Goal: Transaction & Acquisition: Obtain resource

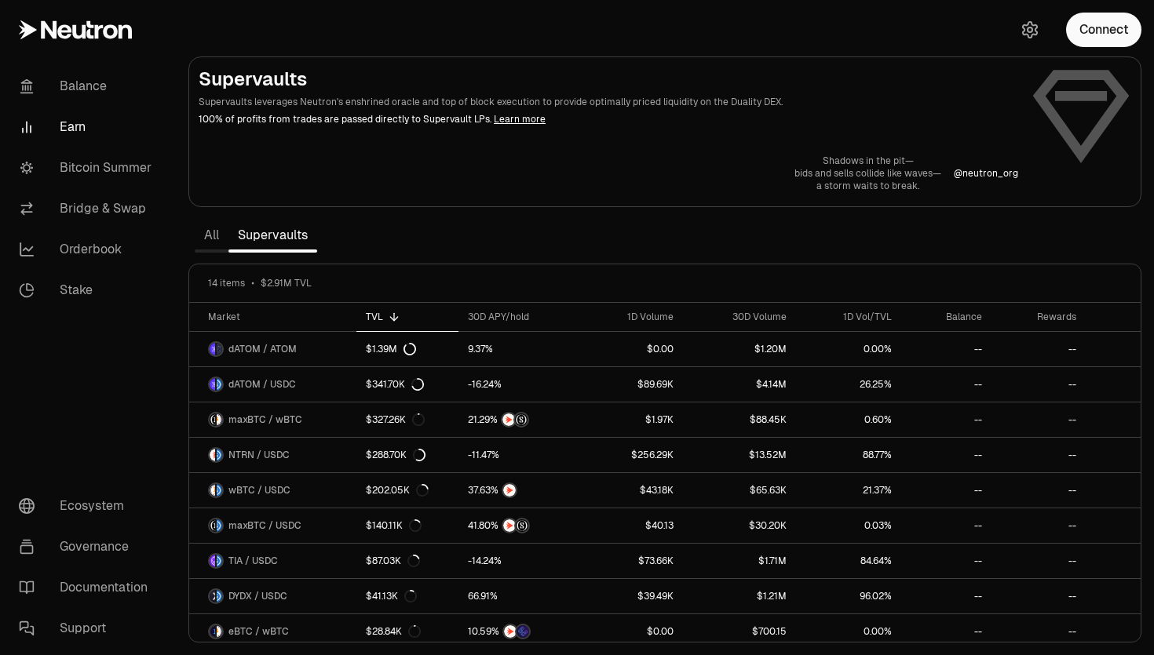
click at [848, 182] on p "a storm waits to break." at bounding box center [867, 186] width 147 height 13
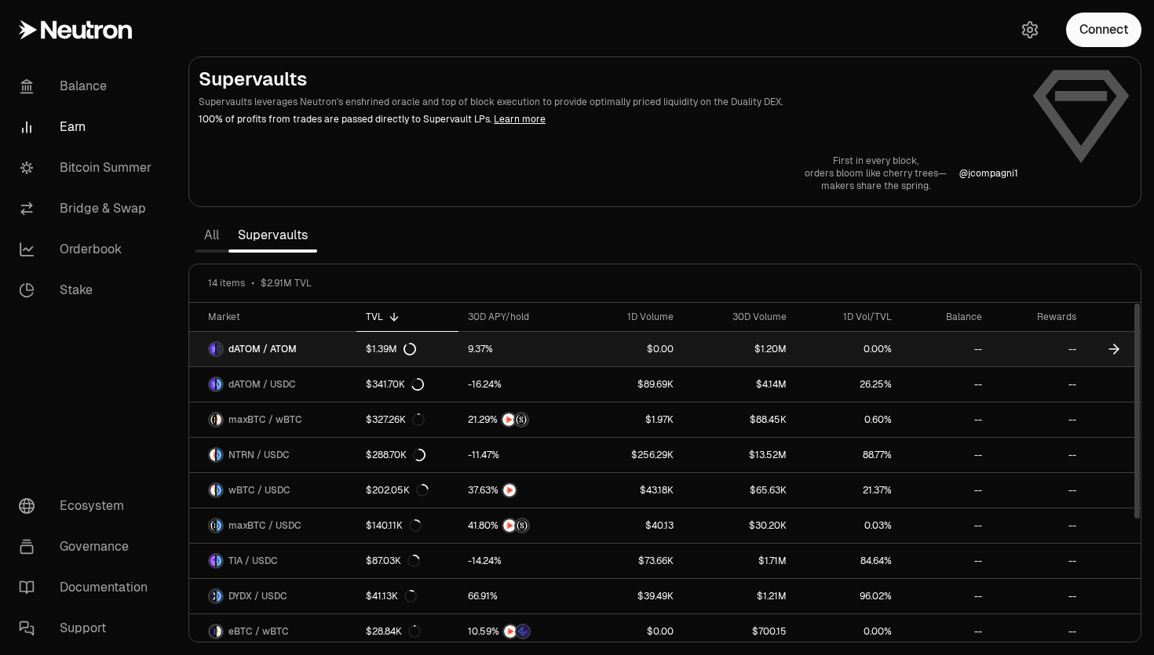
click at [308, 366] on link "dATOM / ATOM" at bounding box center [272, 349] width 167 height 35
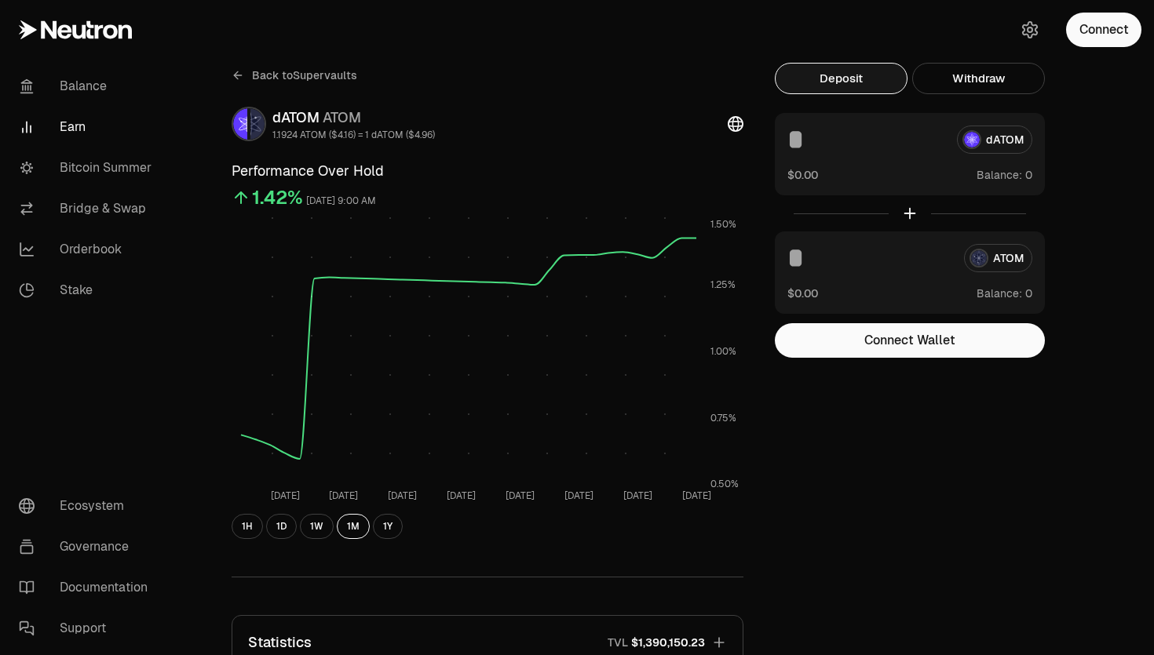
click at [853, 153] on input at bounding box center [865, 140] width 157 height 28
type input "*"
click at [852, 241] on div "ATOM $0.00 Balance:" at bounding box center [910, 273] width 270 height 82
click at [852, 263] on input at bounding box center [869, 258] width 164 height 28
type input "*"
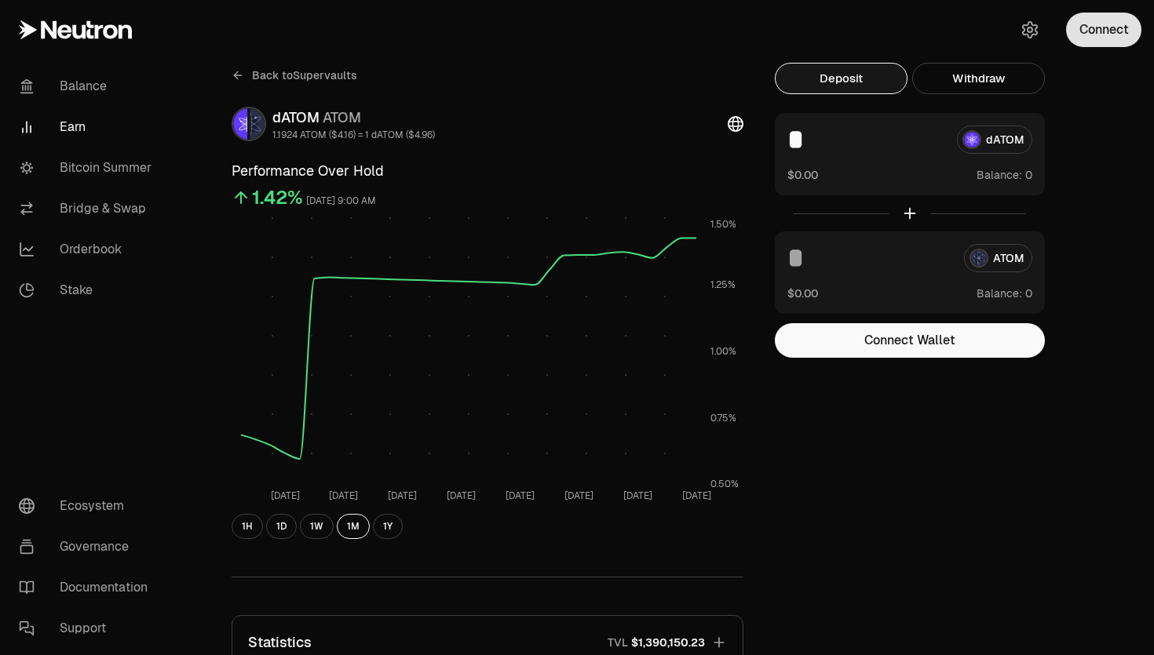
click at [1102, 23] on button "Connect" at bounding box center [1103, 30] width 75 height 35
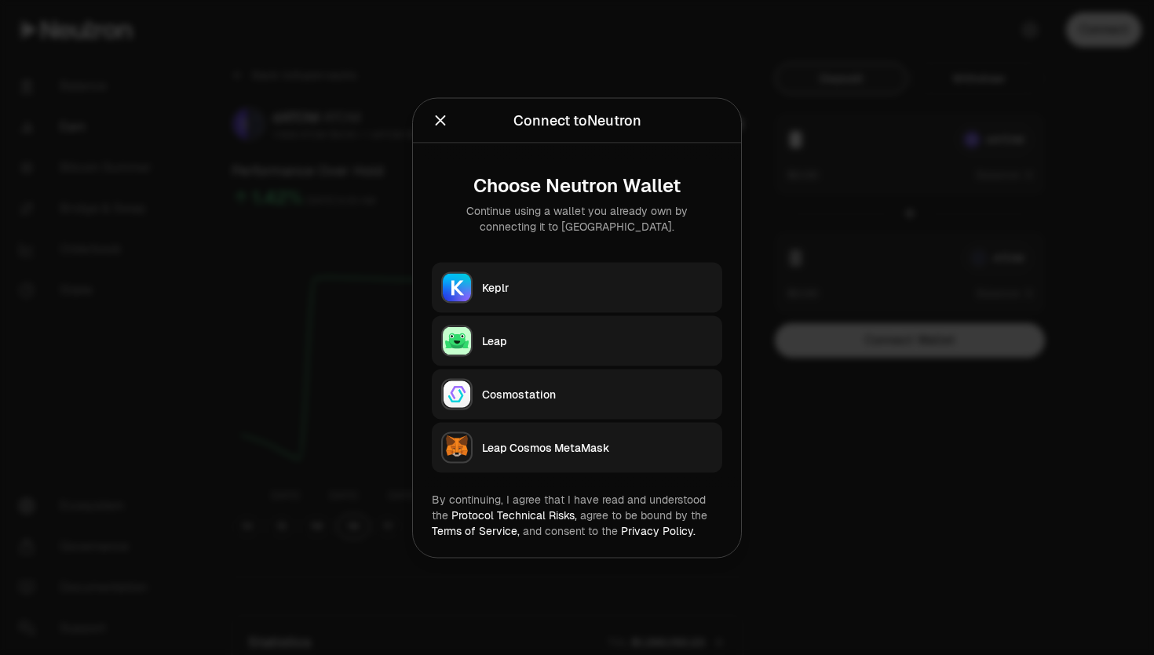
click at [351, 410] on div at bounding box center [577, 327] width 1154 height 655
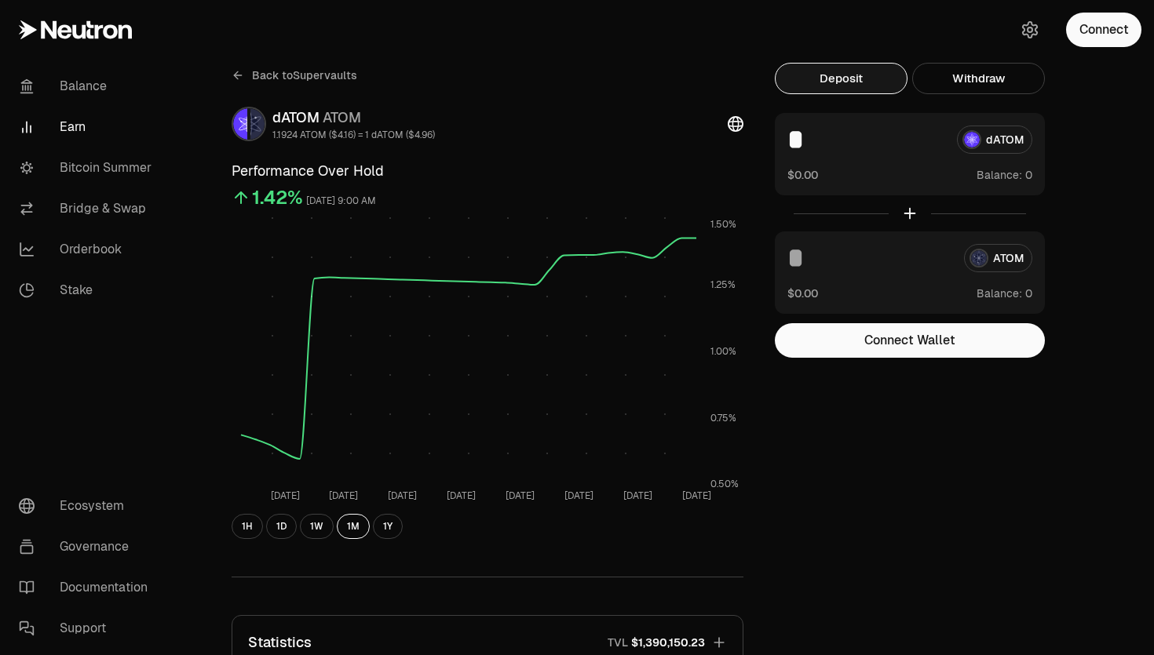
click at [735, 128] on icon at bounding box center [736, 124] width 16 height 16
click at [285, 68] on span "Back to Supervaults" at bounding box center [304, 75] width 105 height 16
